Goal: Information Seeking & Learning: Learn about a topic

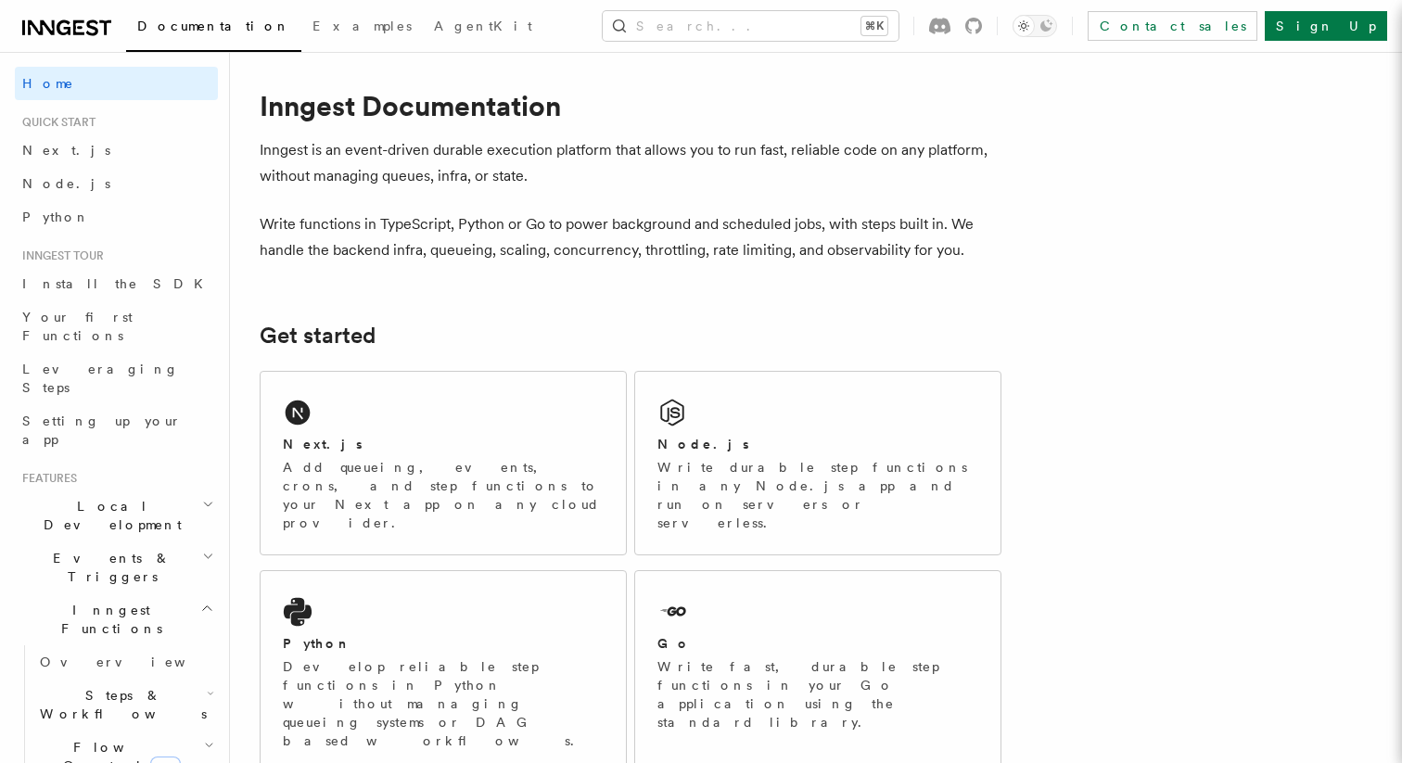
scroll to position [13, 0]
click at [89, 319] on span "Your first Functions" at bounding box center [77, 326] width 110 height 33
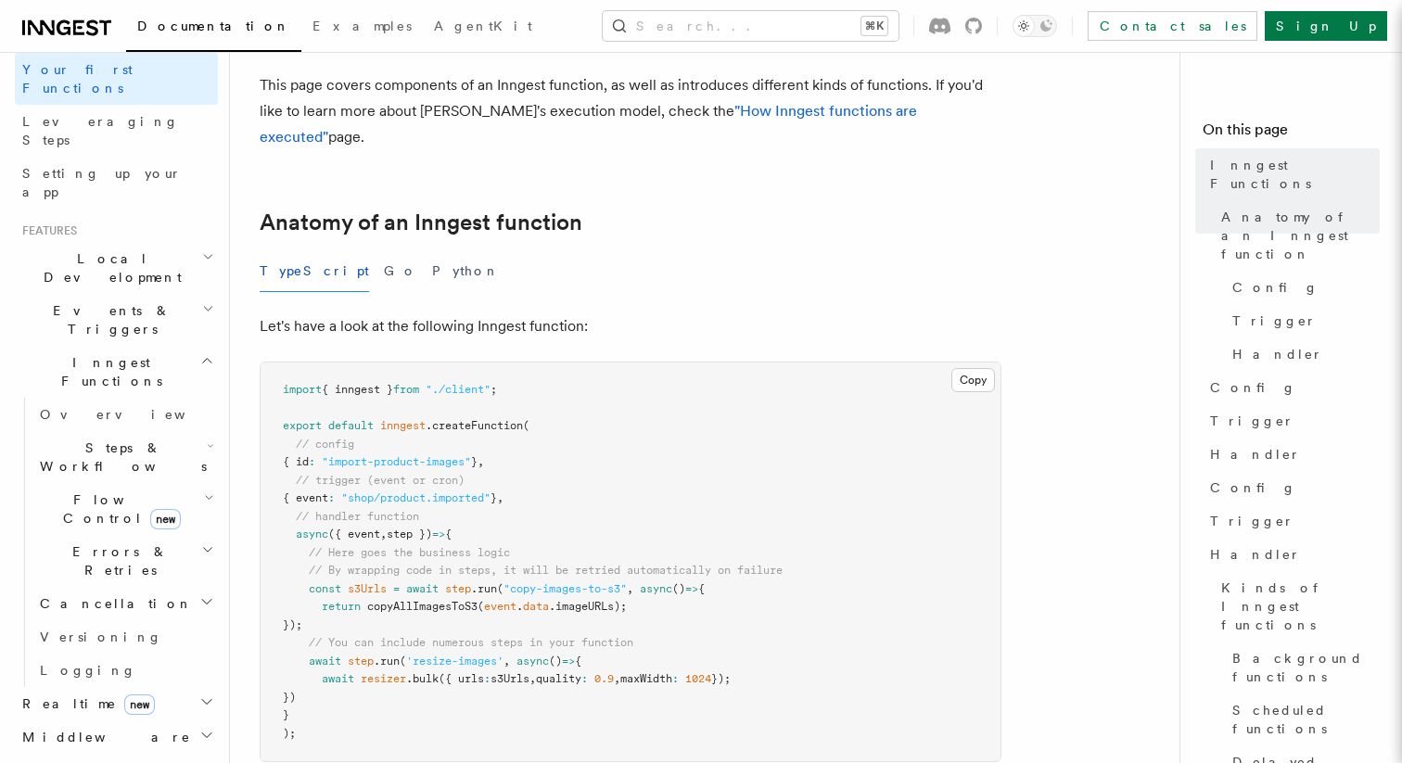
scroll to position [251, 0]
click at [149, 238] on h2 "Local Development" at bounding box center [116, 264] width 203 height 52
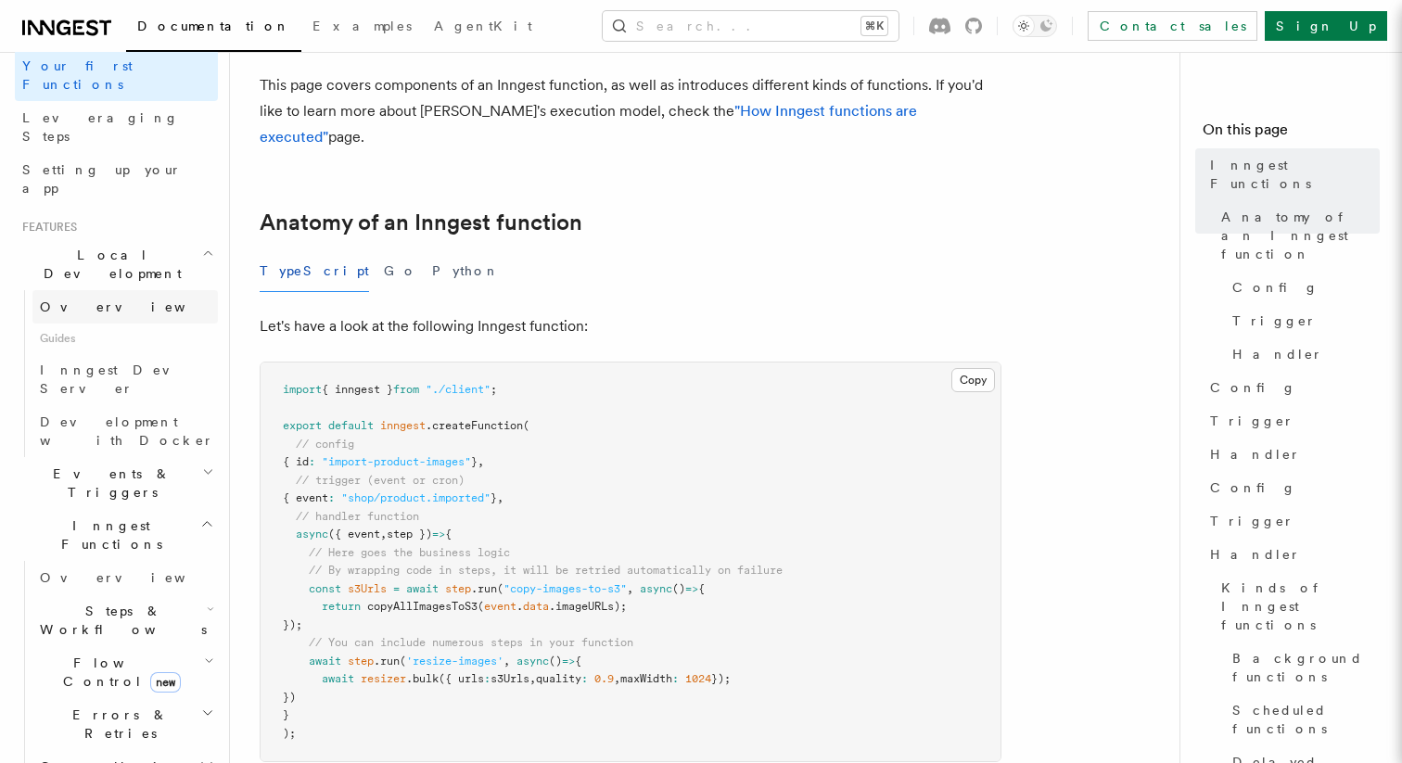
click at [95, 290] on link "Overview" at bounding box center [124, 306] width 185 height 33
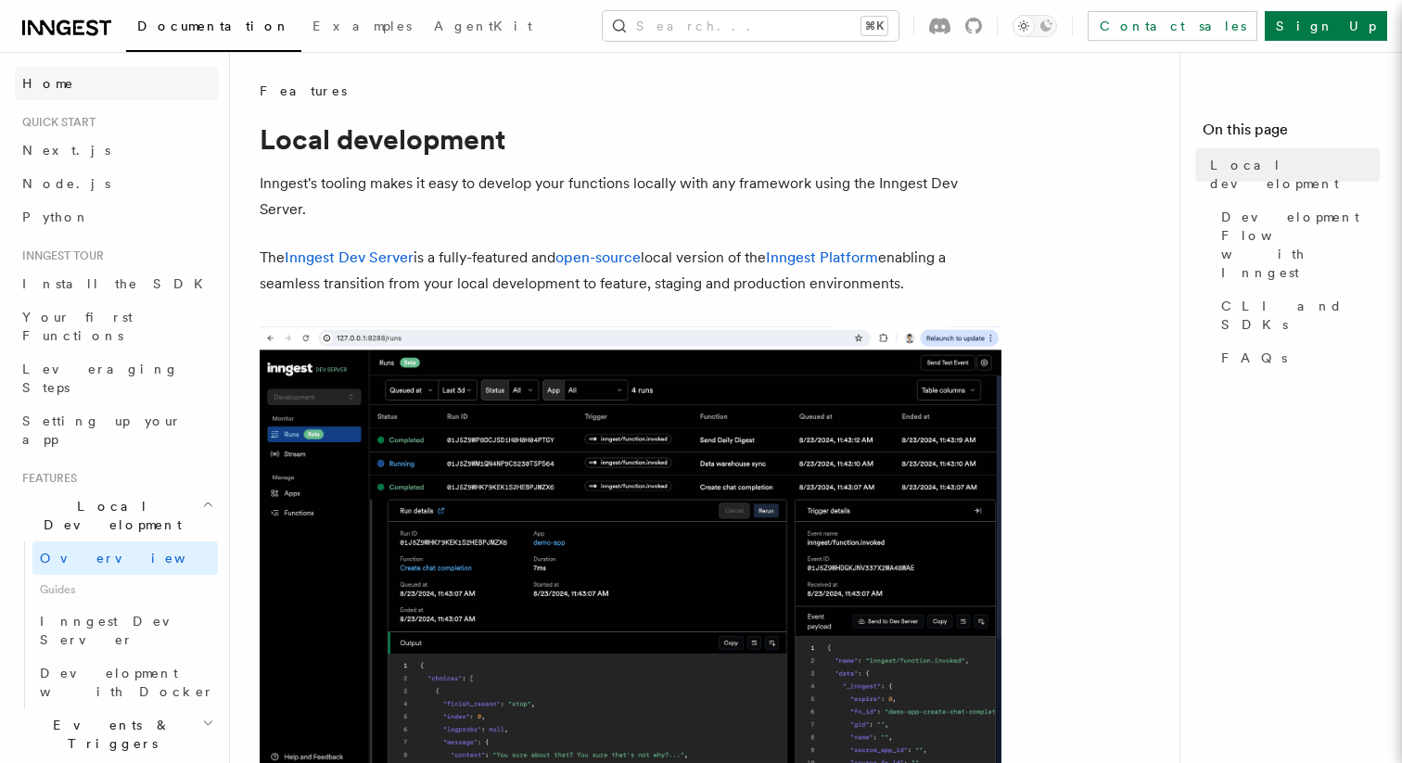
click at [45, 80] on span "Home" at bounding box center [48, 83] width 52 height 19
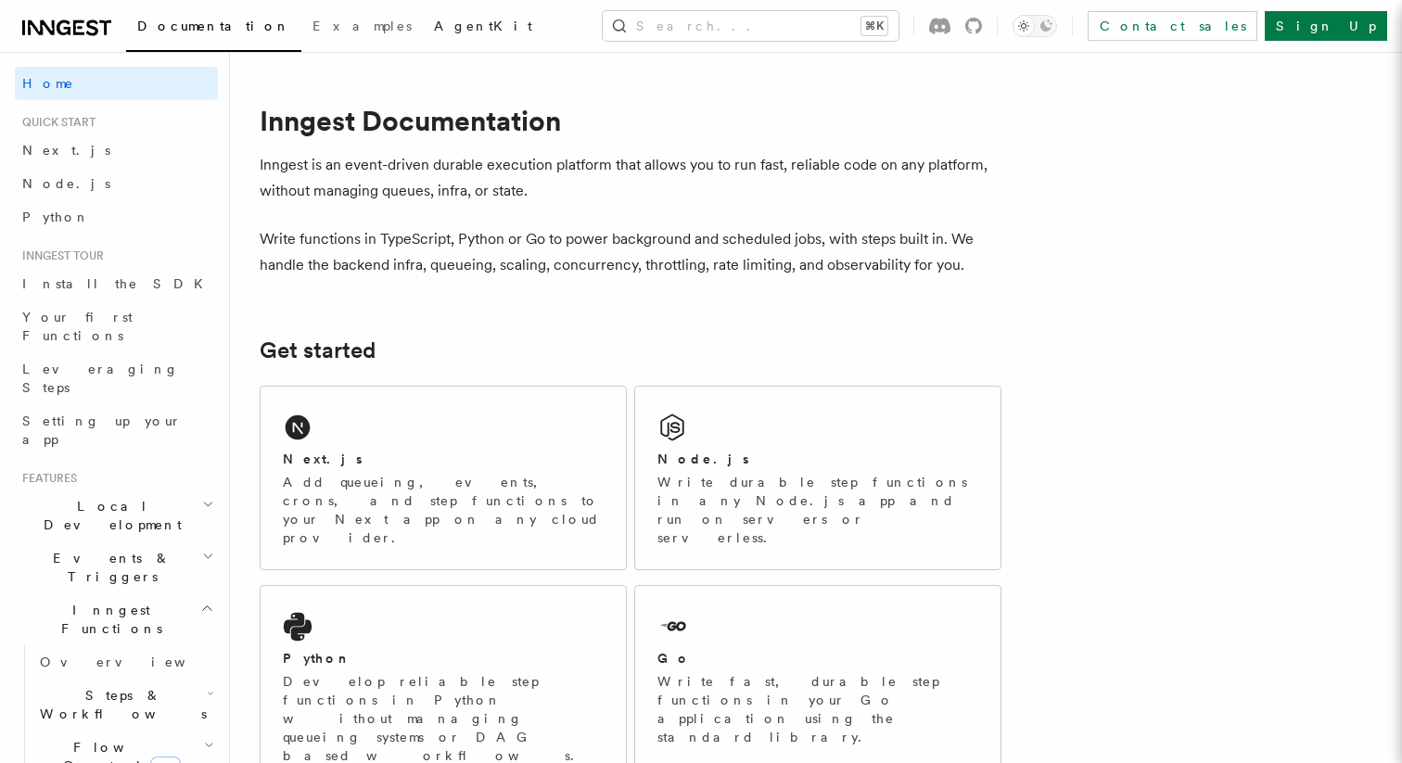
click at [434, 19] on span "AgentKit" at bounding box center [483, 26] width 98 height 15
click at [68, 29] on icon at bounding box center [64, 27] width 14 height 15
